Goal: Information Seeking & Learning: Learn about a topic

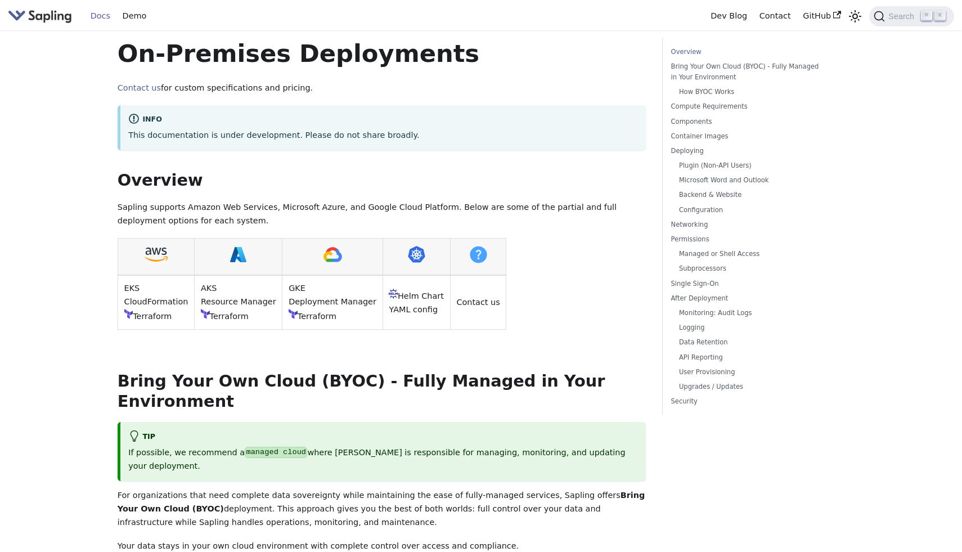
click at [103, 17] on link "Docs" at bounding box center [100, 15] width 32 height 17
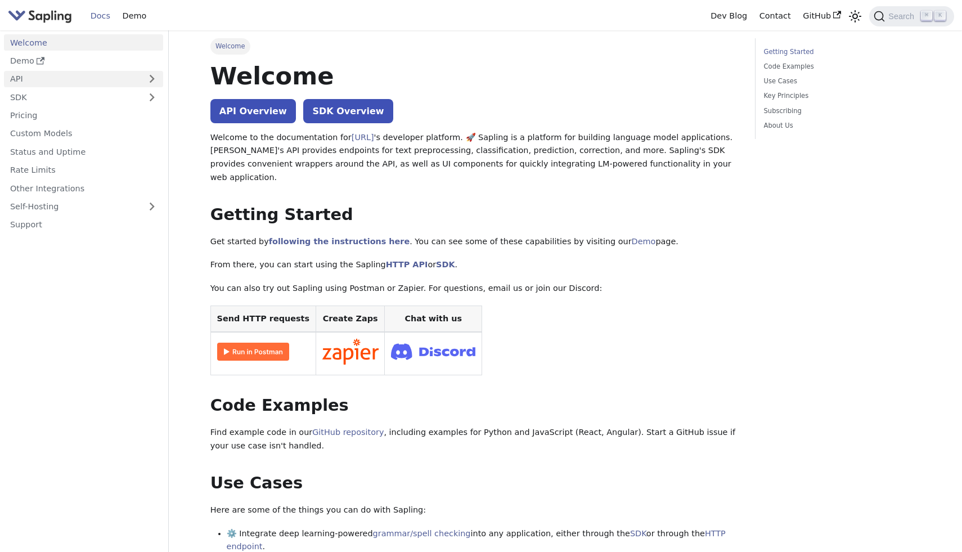
click at [86, 76] on link "API" at bounding box center [72, 79] width 137 height 16
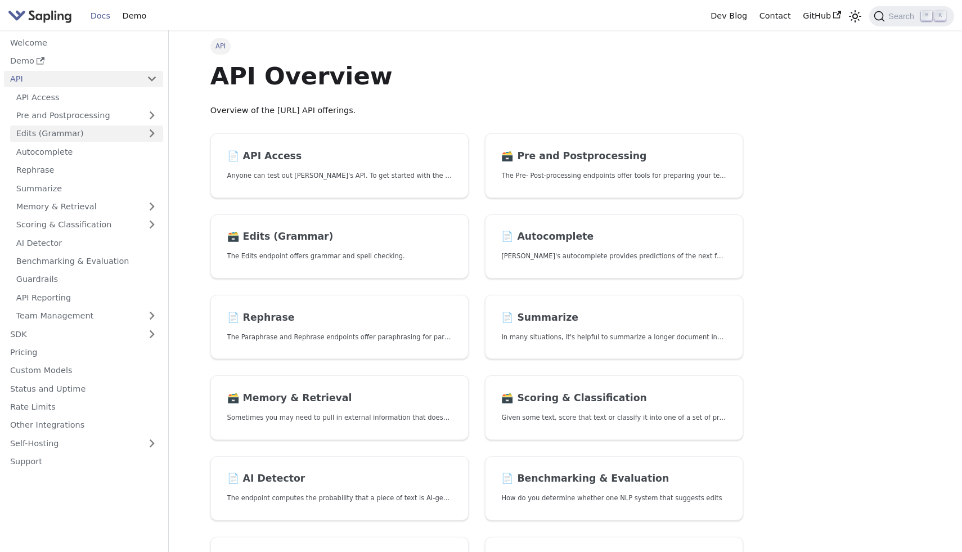
click at [65, 140] on link "Edits (Grammar)" at bounding box center [86, 133] width 153 height 16
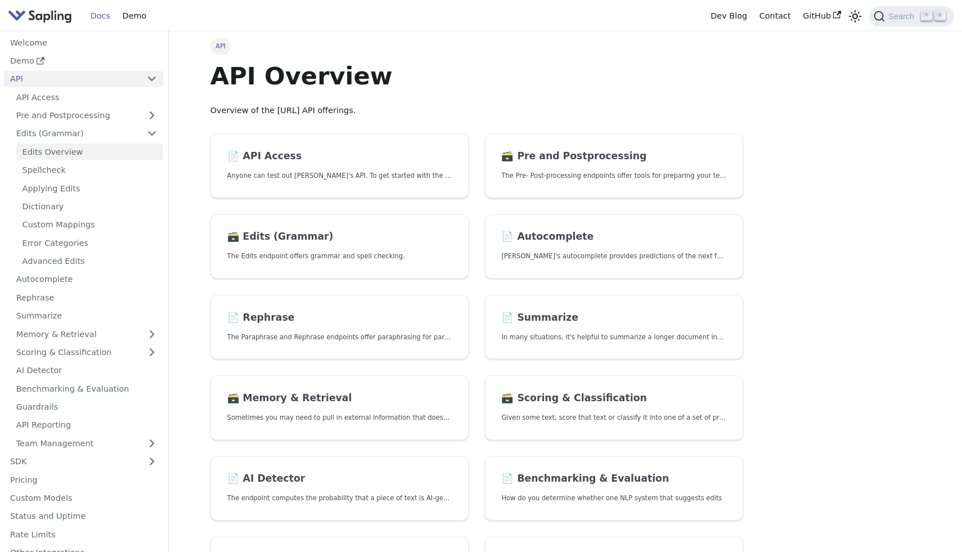
click at [97, 146] on link "Edits Overview" at bounding box center [89, 151] width 147 height 16
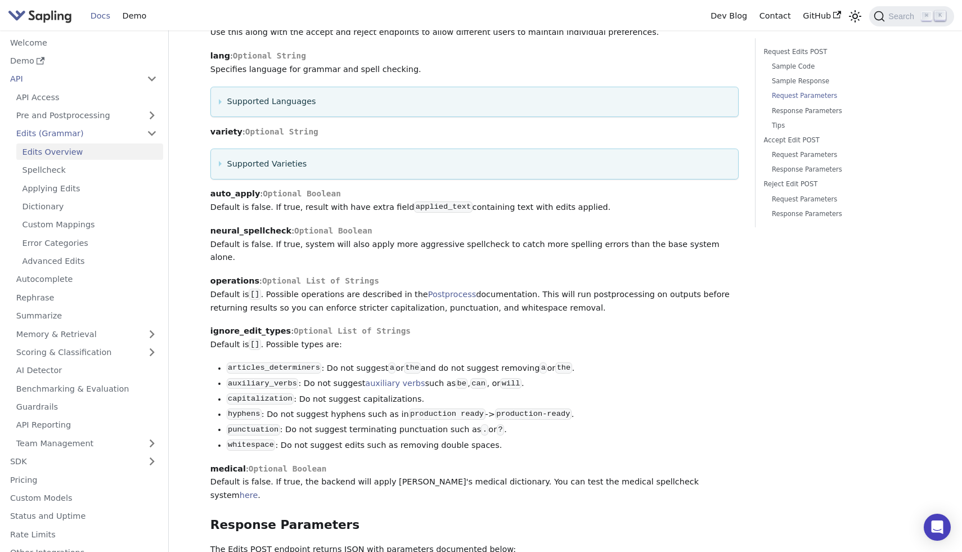
scroll to position [1215, 0]
